Goal: Task Accomplishment & Management: Complete application form

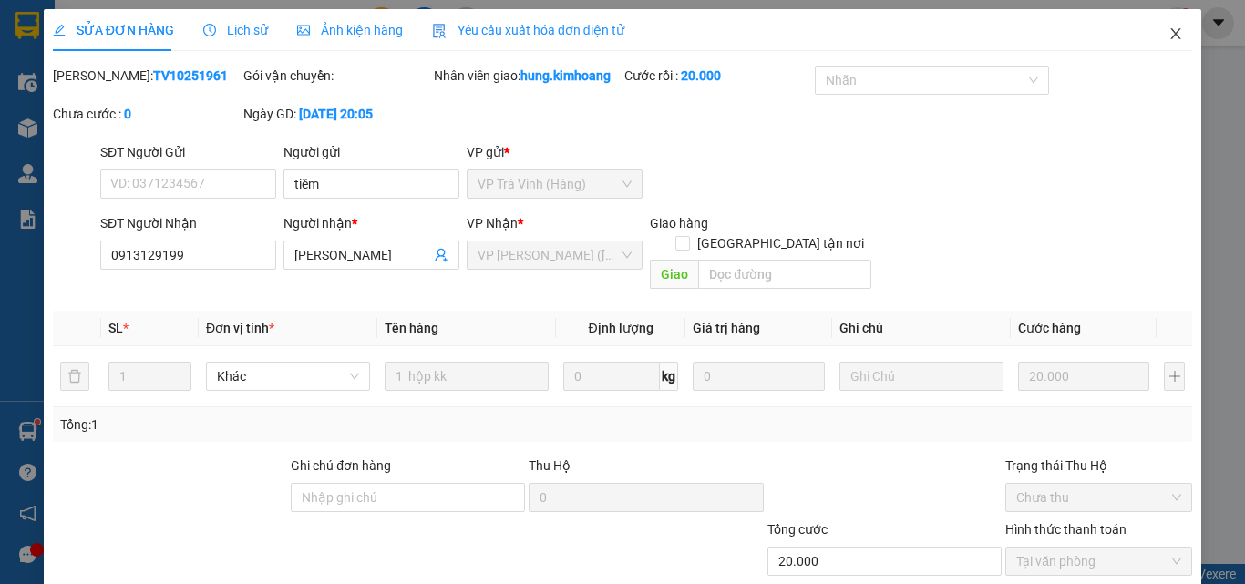
click at [1169, 41] on icon "close" at bounding box center [1176, 33] width 15 height 15
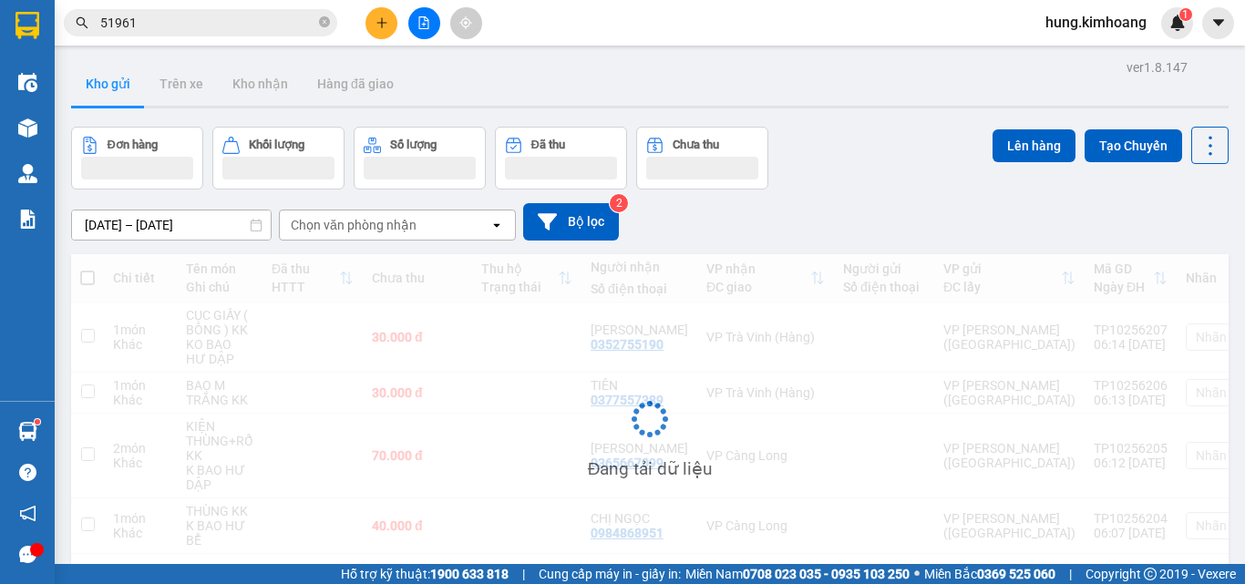
click at [393, 22] on button at bounding box center [382, 23] width 32 height 32
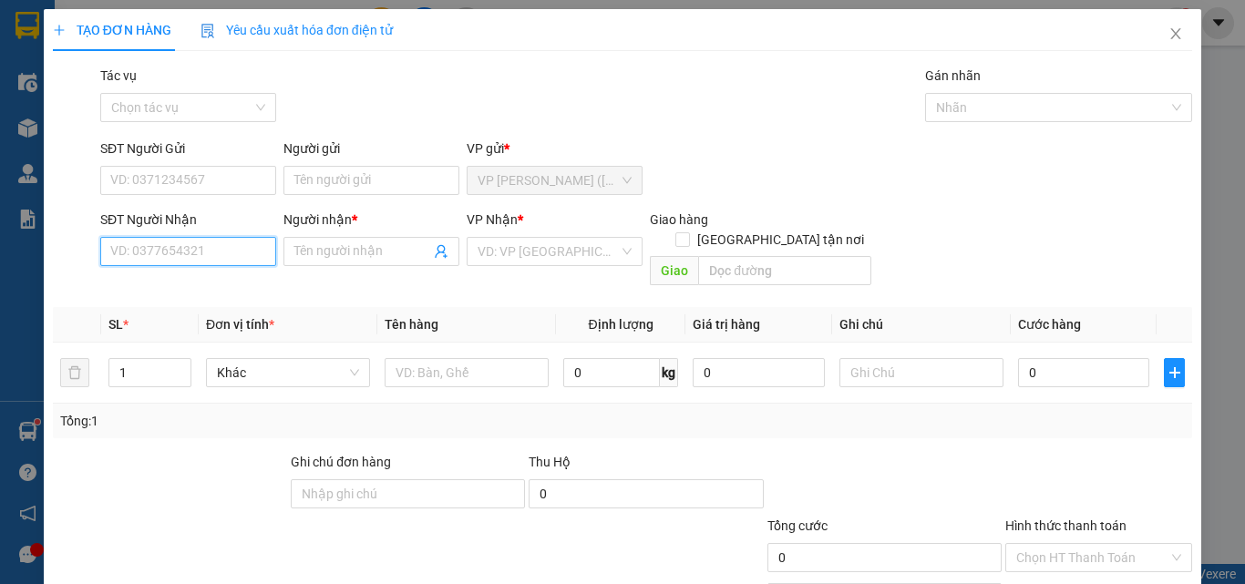
click at [195, 255] on input "SĐT Người Nhận" at bounding box center [188, 251] width 176 height 29
click at [222, 276] on div "0773211708 - ỐC AN" at bounding box center [186, 287] width 174 height 29
type input "0773211708"
type input "ỐC AN"
checkbox input "true"
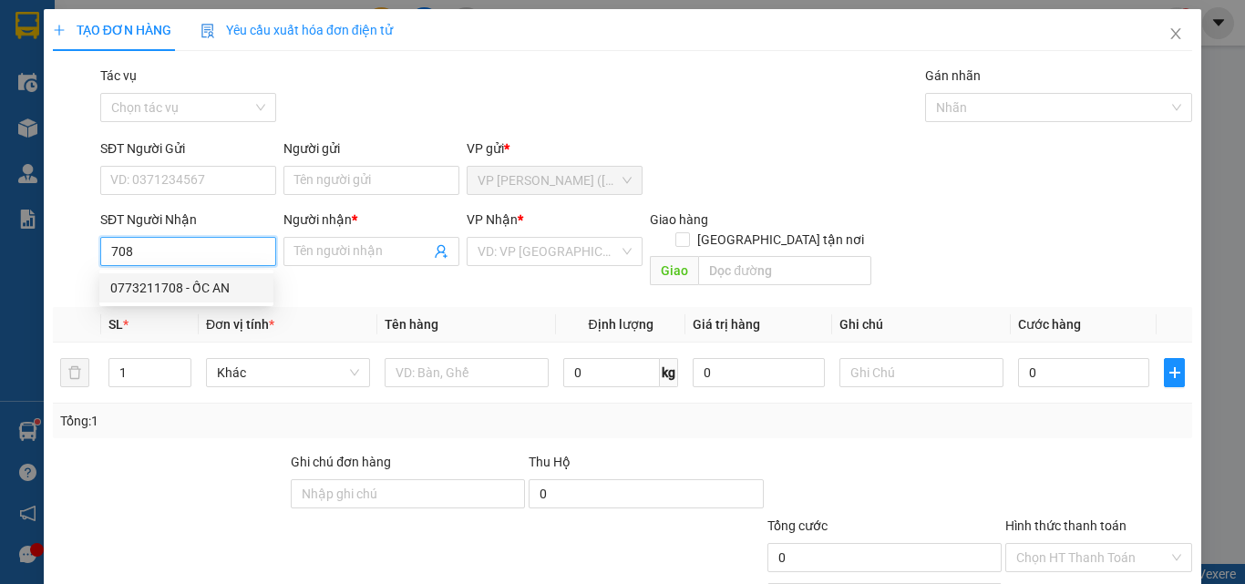
type input "GIAO TN"
type input "40.000"
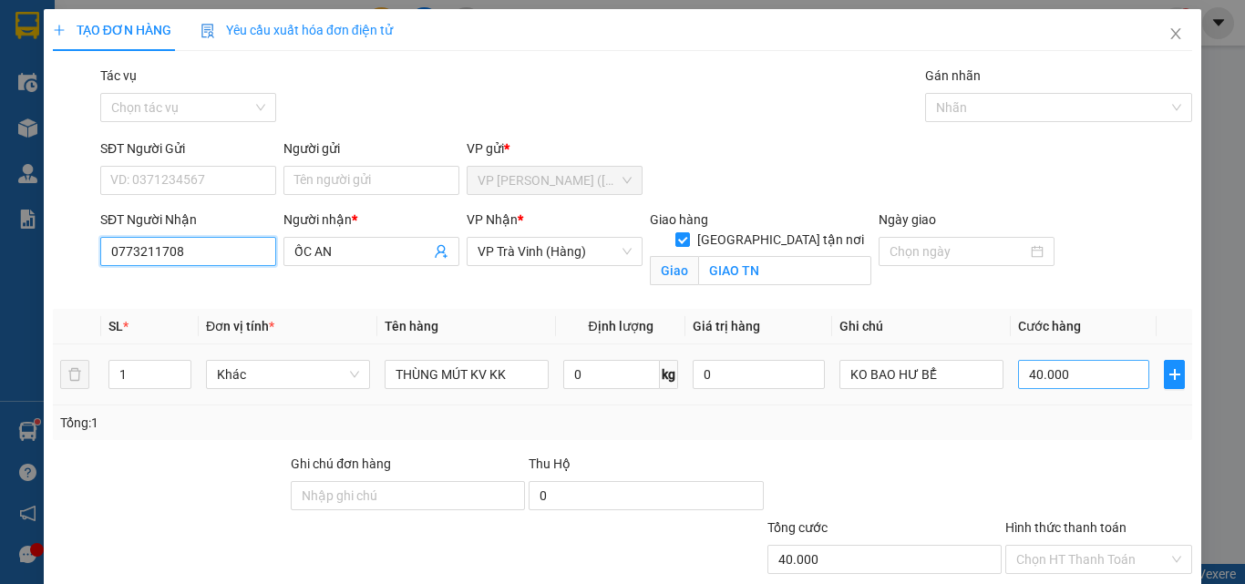
type input "0773211708"
click at [1049, 369] on input "40.000" at bounding box center [1083, 374] width 131 height 29
type input "7"
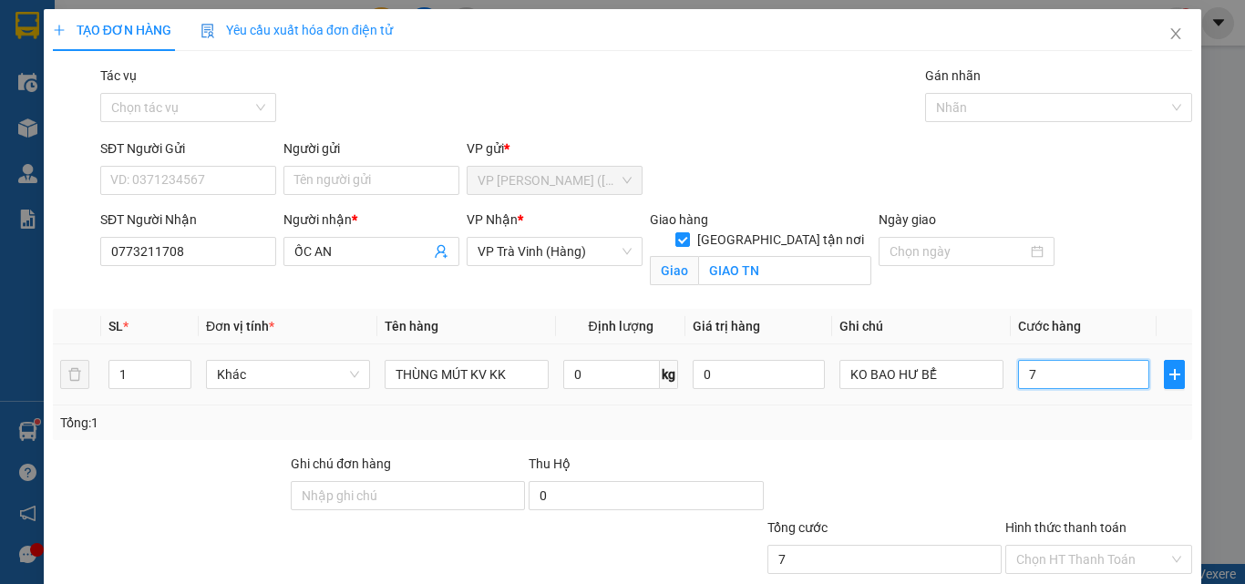
type input "70"
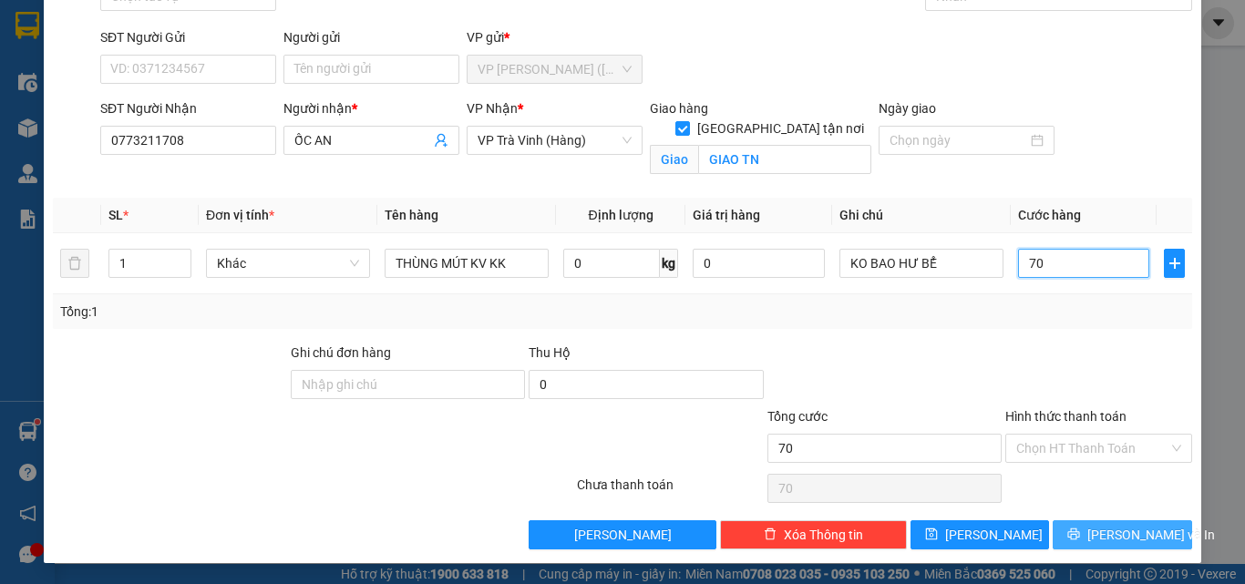
scroll to position [112, 0]
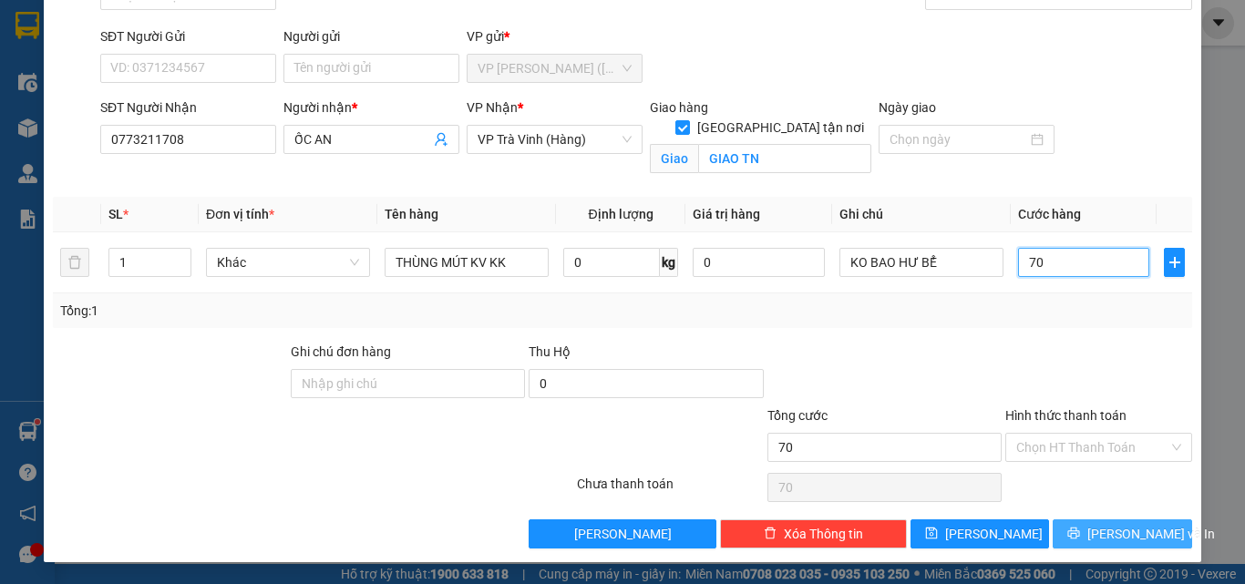
type input "70"
type input "70.000"
click at [1077, 524] on button "[PERSON_NAME] và In" at bounding box center [1122, 534] width 139 height 29
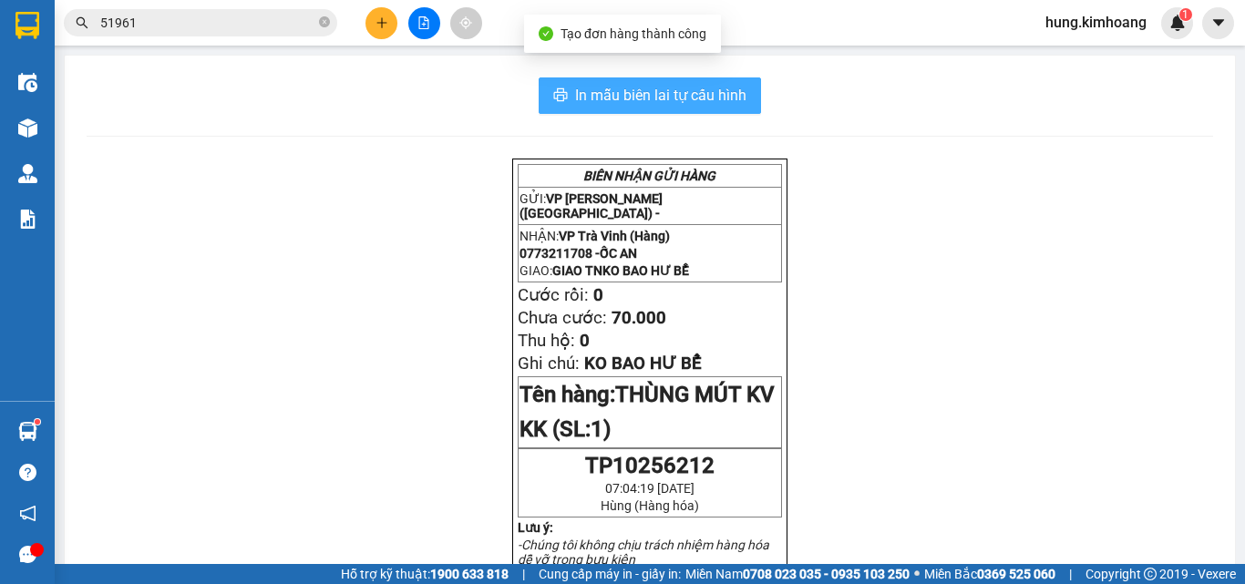
click at [679, 97] on span "In mẫu biên lai tự cấu hình" at bounding box center [660, 95] width 171 height 23
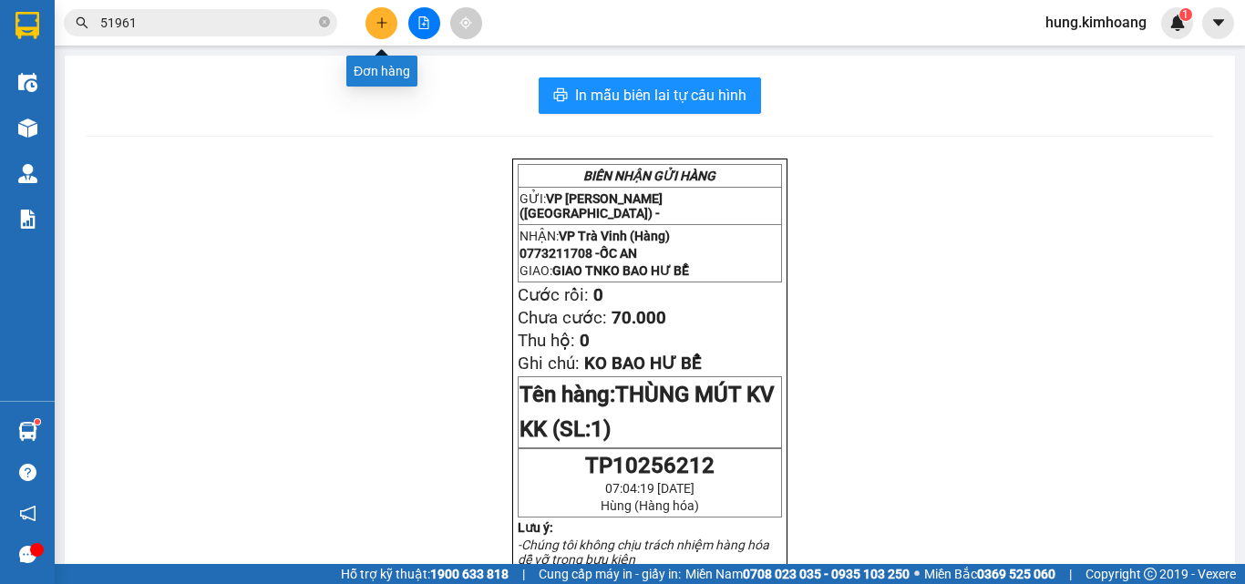
click at [389, 34] on button at bounding box center [382, 23] width 32 height 32
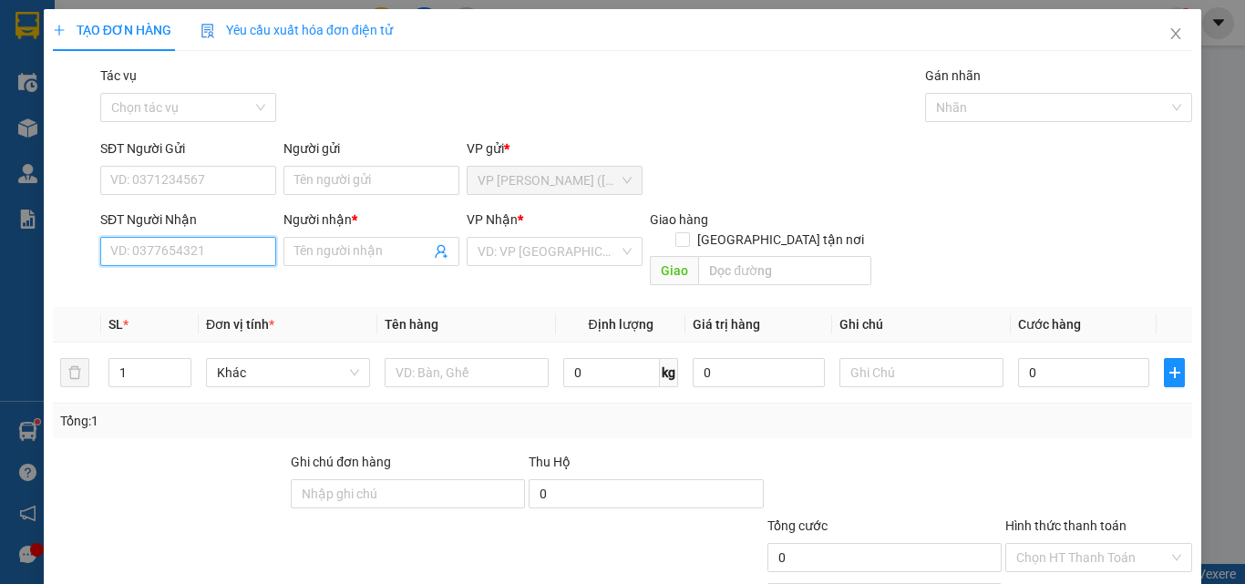
click at [211, 262] on input "SĐT Người Nhận" at bounding box center [188, 251] width 176 height 29
click at [208, 278] on div "0902535733 - NHUNG" at bounding box center [186, 288] width 152 height 20
type input "0902535733"
type input "NHUNG"
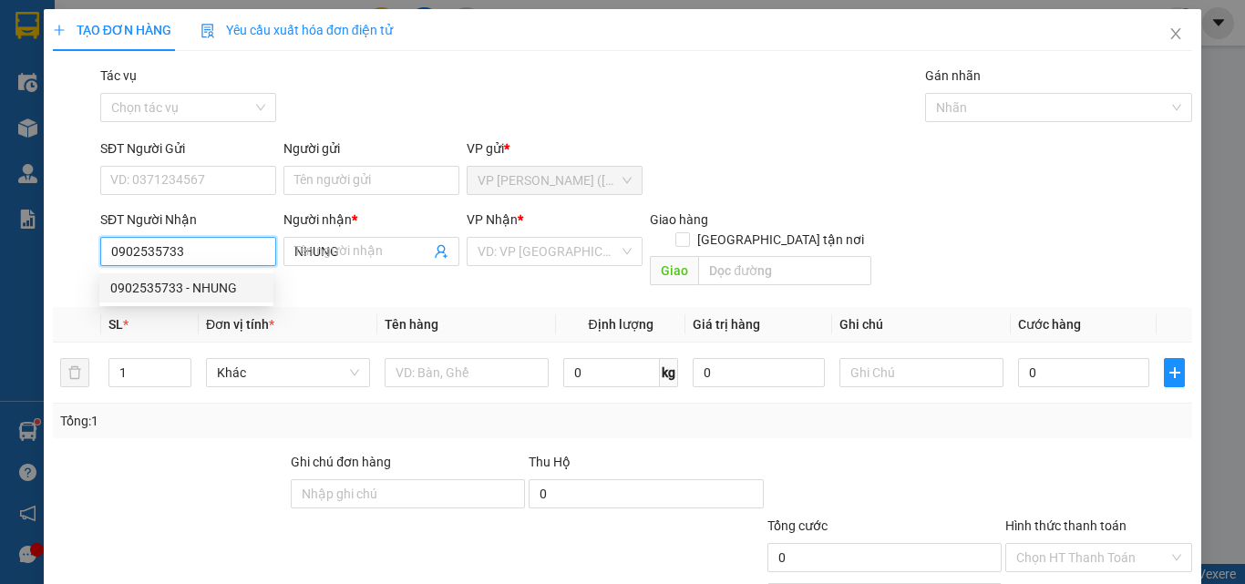
type input "60.000"
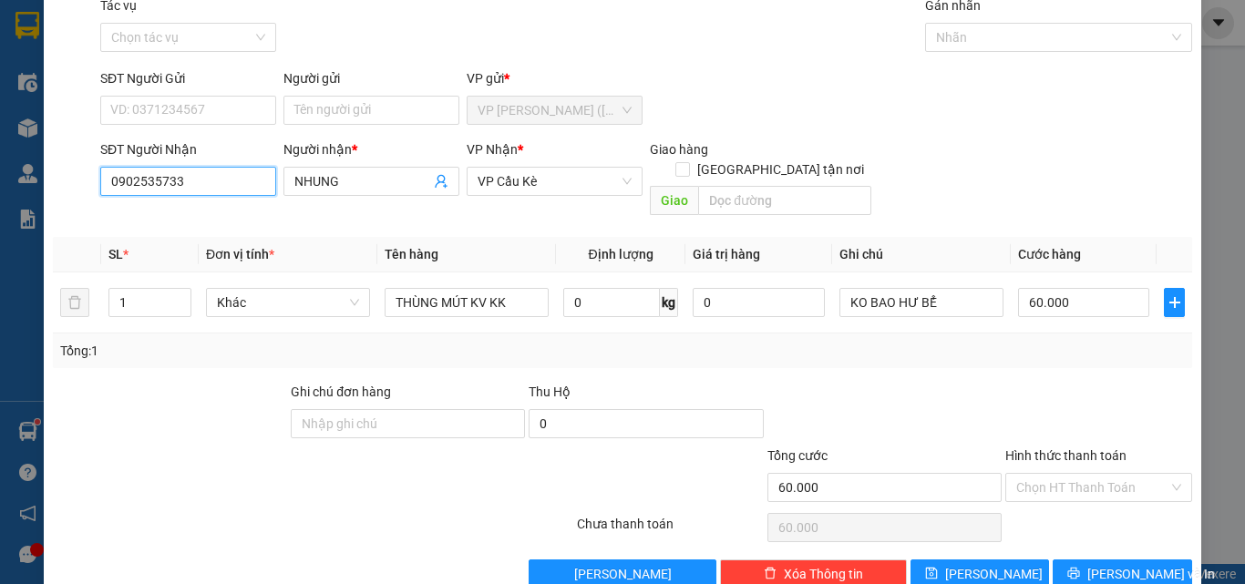
scroll to position [90, 0]
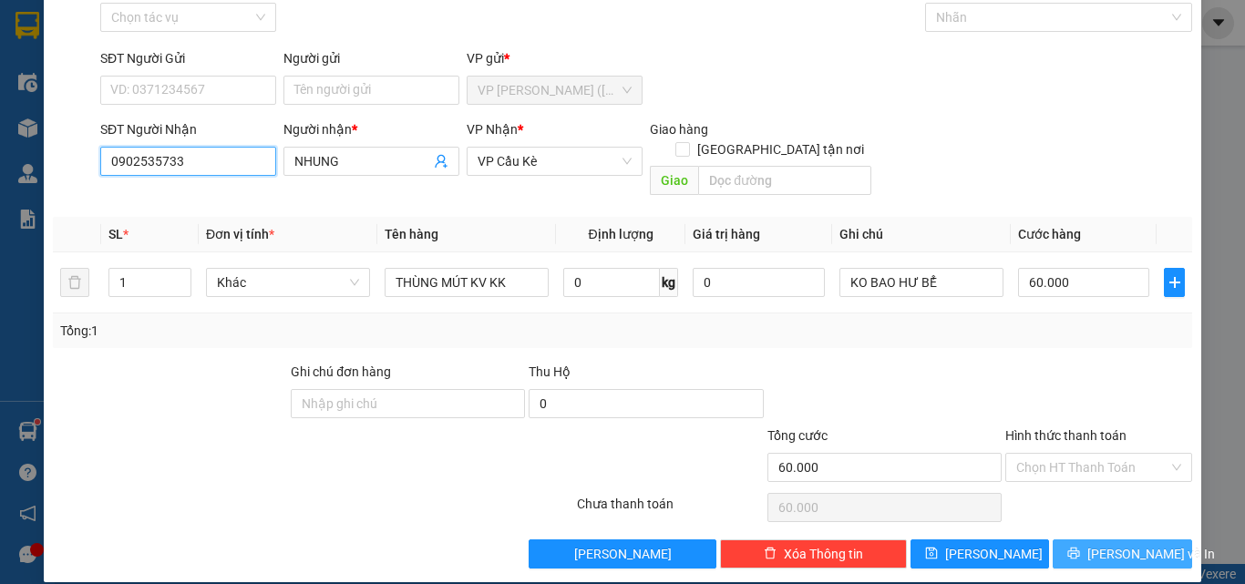
type input "0902535733"
click at [1117, 544] on span "[PERSON_NAME] và In" at bounding box center [1152, 554] width 128 height 20
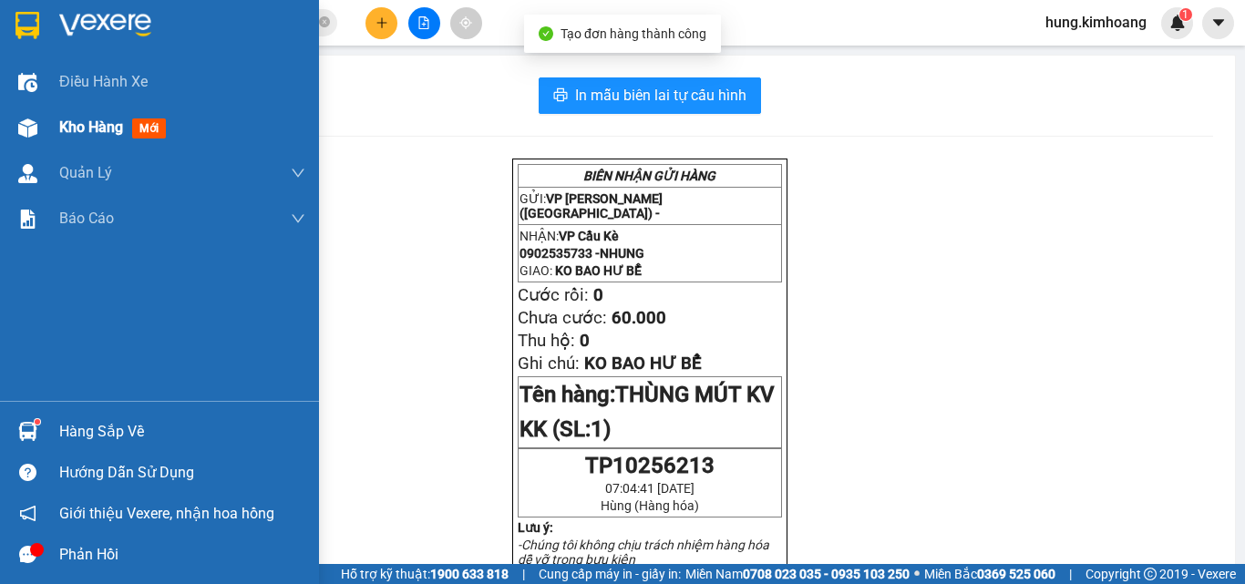
click at [43, 124] on div at bounding box center [28, 128] width 32 height 32
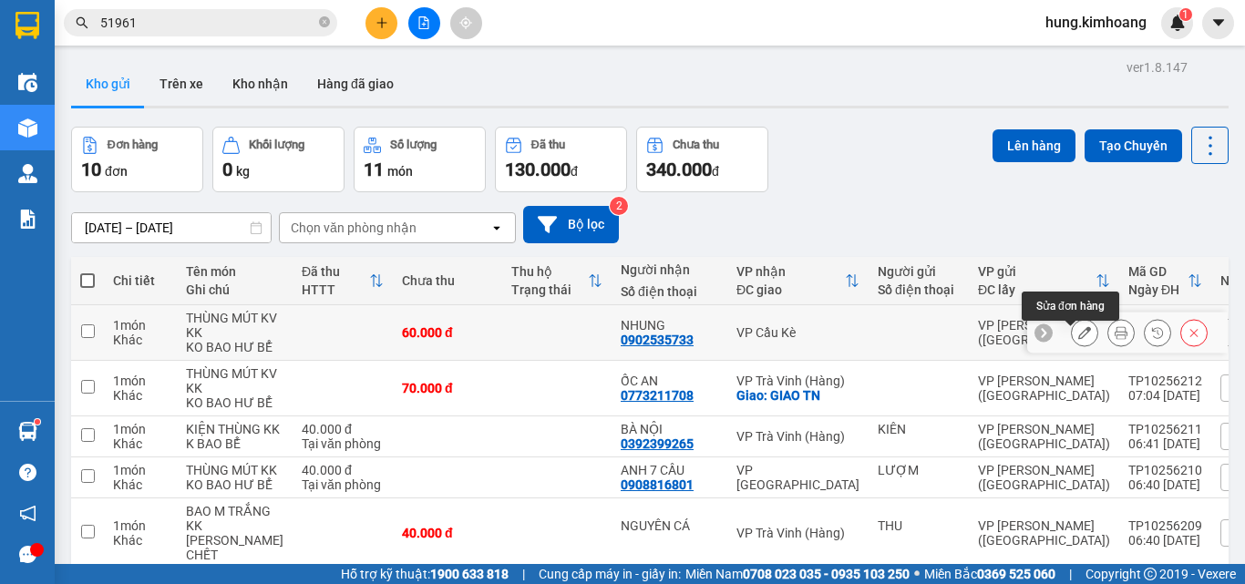
click at [1078, 339] on icon at bounding box center [1084, 332] width 13 height 13
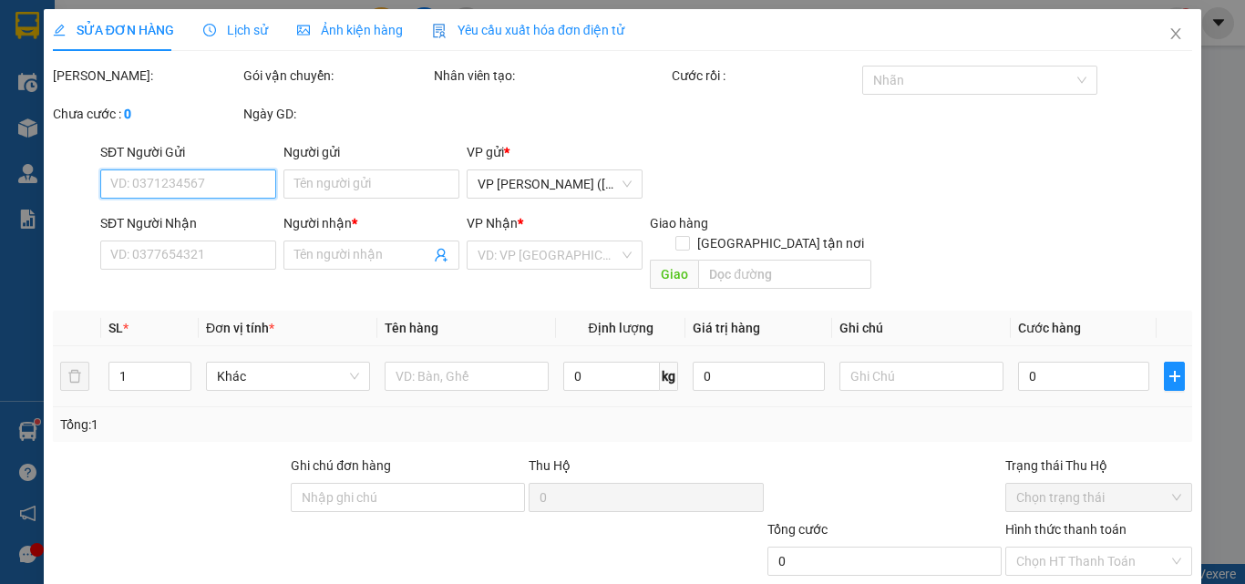
type input "0902535733"
type input "NHUNG"
type input "60.000"
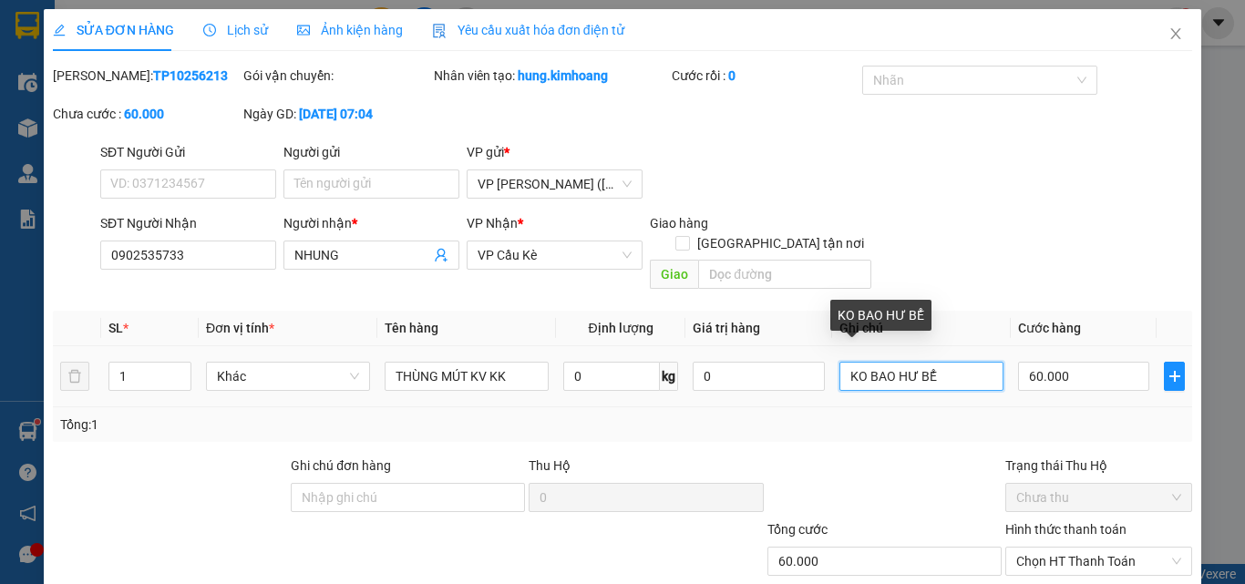
click at [968, 362] on input "KO BAO HƯ BỂ" at bounding box center [922, 376] width 164 height 29
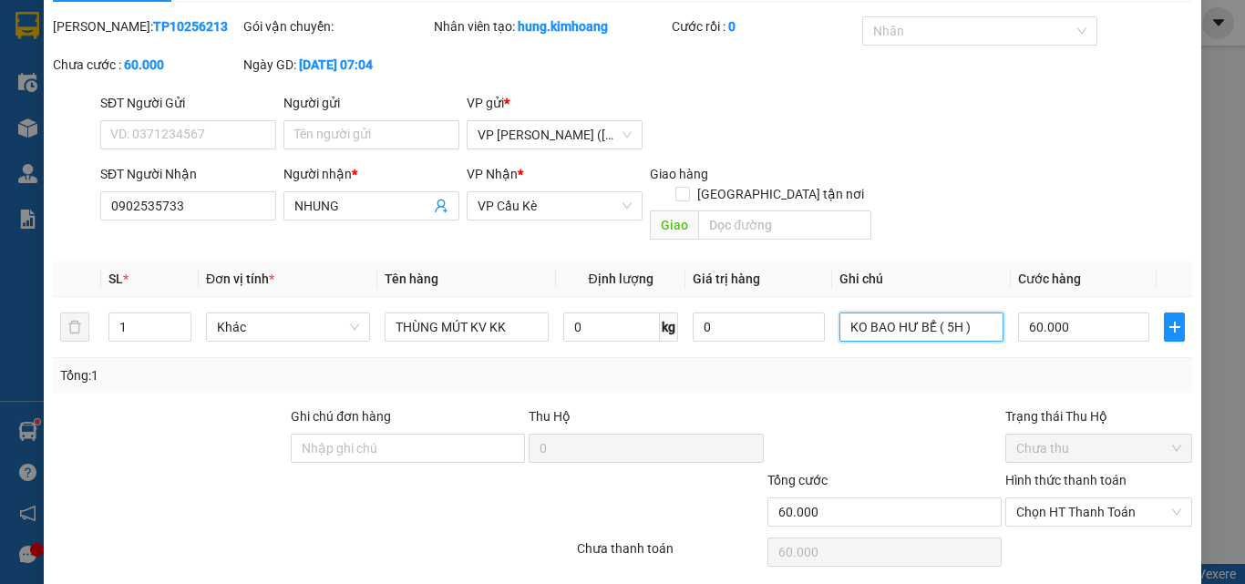
scroll to position [94, 0]
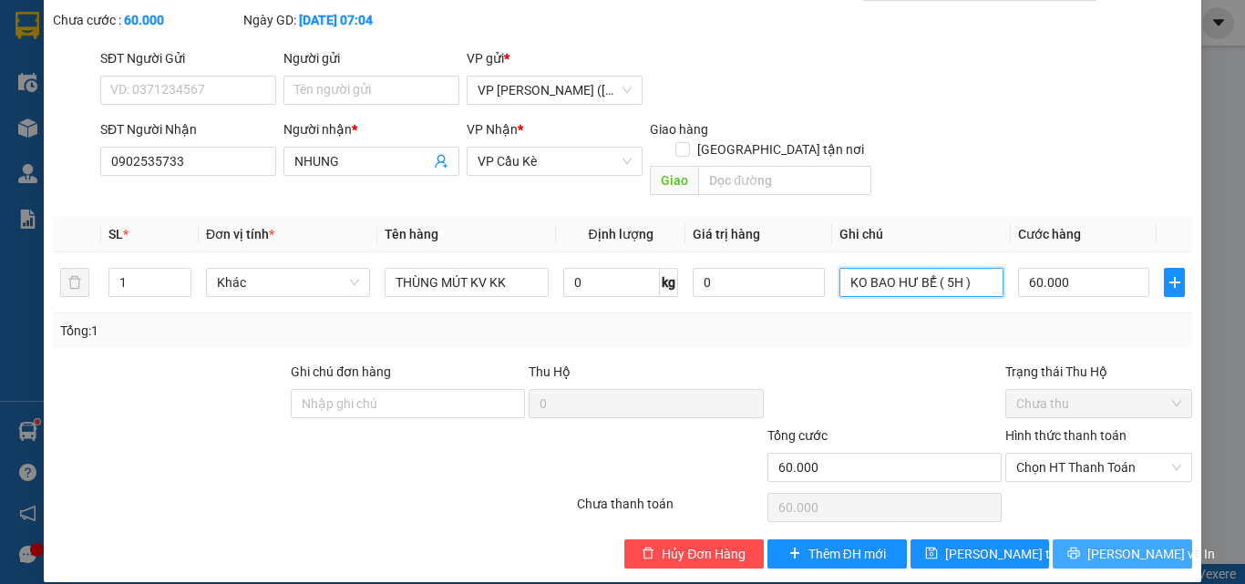
type input "KO BAO HƯ BỂ ( 5H )"
click at [1110, 544] on span "[PERSON_NAME] và In" at bounding box center [1152, 554] width 128 height 20
